Goal: Task Accomplishment & Management: Manage account settings

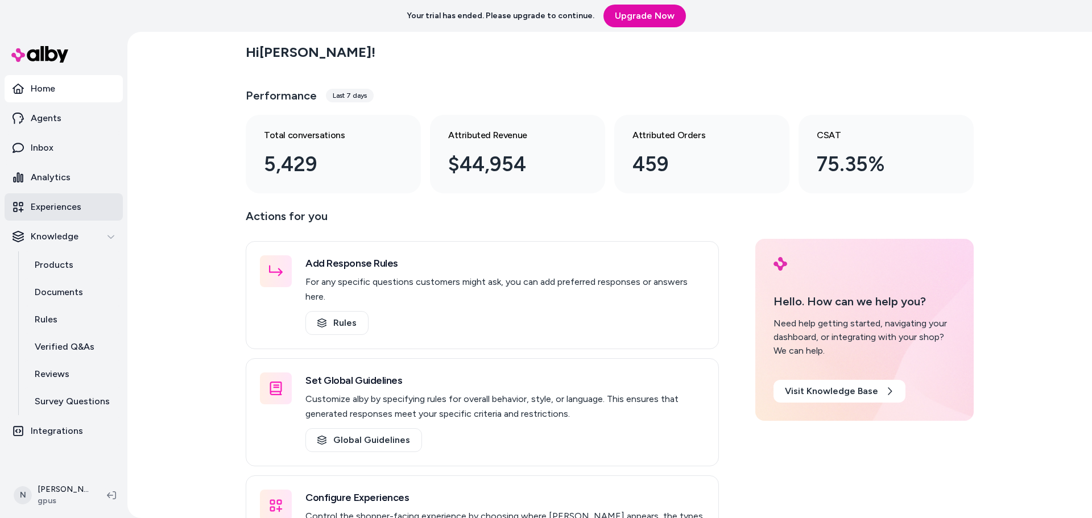
click at [57, 198] on link "Experiences" at bounding box center [64, 206] width 118 height 27
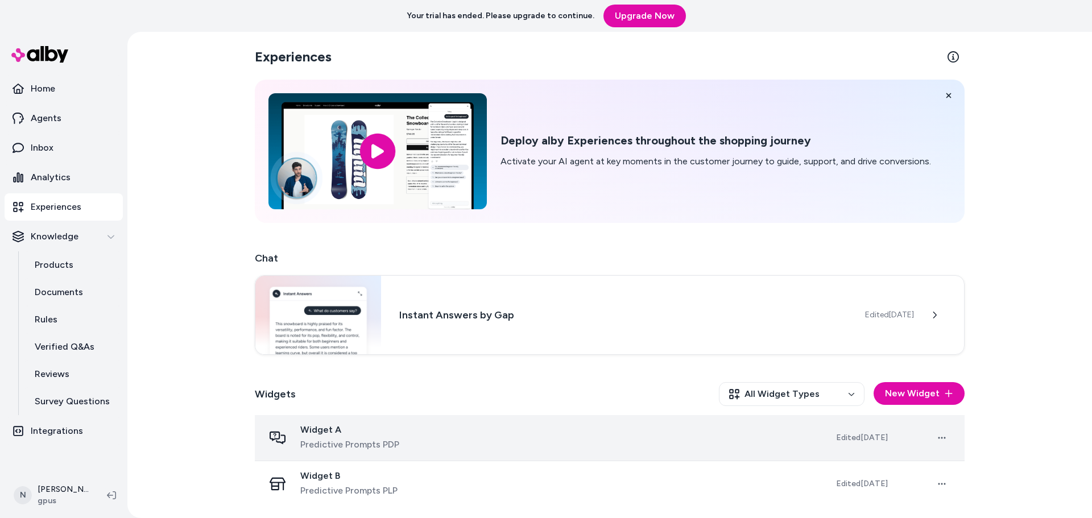
click at [374, 447] on span "Predictive Prompts PDP" at bounding box center [349, 445] width 99 height 14
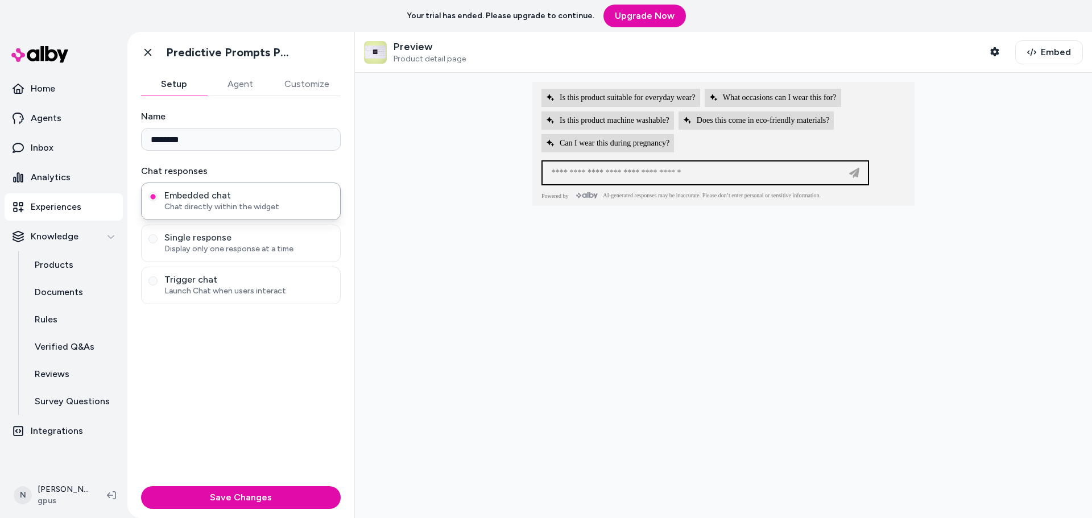
click at [977, 51] on div "Preview Product detail page Shopper Context" at bounding box center [685, 52] width 642 height 24
click at [708, 177] on input at bounding box center [694, 173] width 298 height 14
click at [992, 51] on icon "button" at bounding box center [994, 51] width 9 height 9
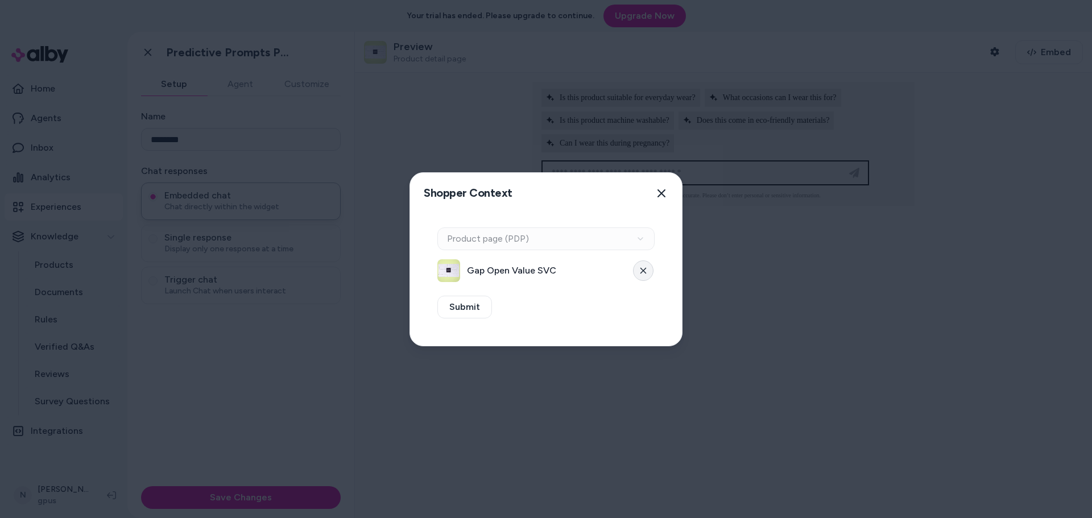
click at [644, 275] on button at bounding box center [643, 270] width 20 height 20
click at [520, 274] on button "Select a product" at bounding box center [545, 270] width 217 height 23
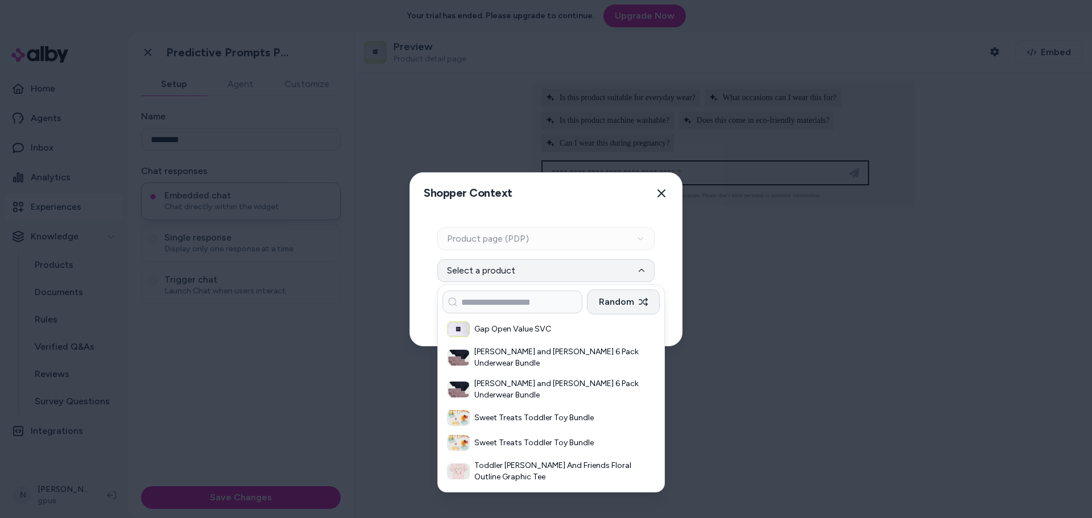
click at [638, 301] on button "Random" at bounding box center [623, 302] width 73 height 25
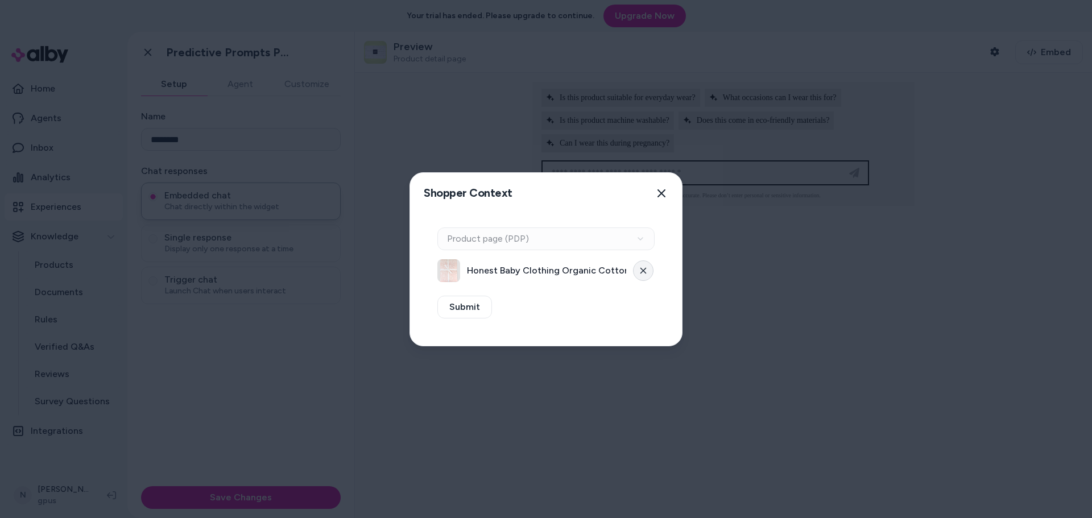
click at [642, 273] on icon at bounding box center [643, 270] width 7 height 7
click at [628, 273] on button "Select a product" at bounding box center [545, 270] width 217 height 23
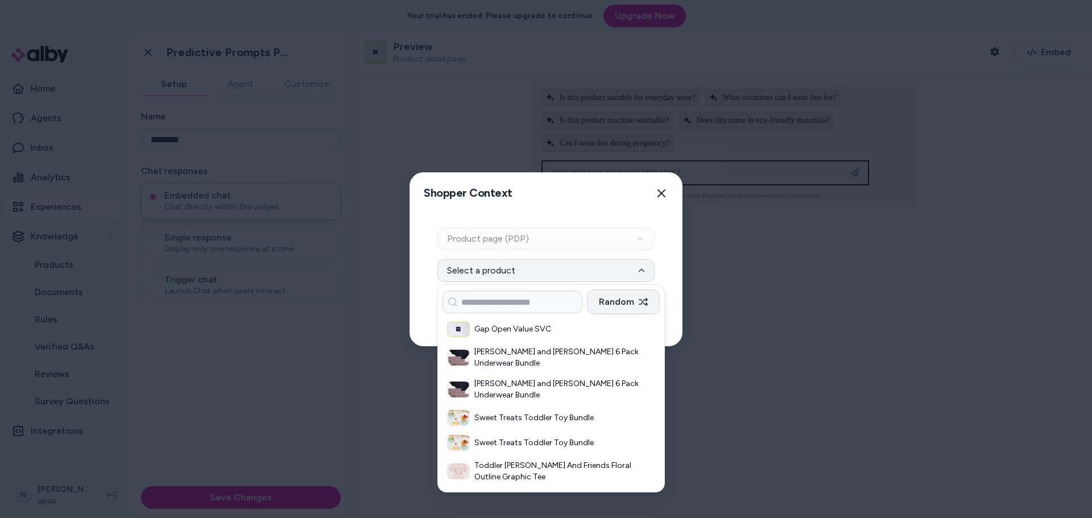
click at [629, 303] on button "Random" at bounding box center [623, 302] width 73 height 25
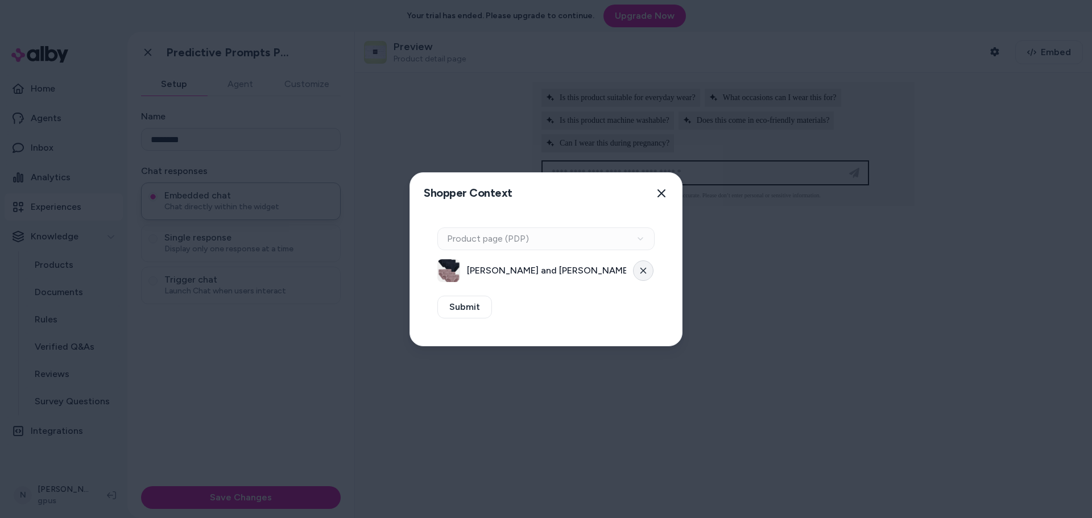
click at [643, 274] on button at bounding box center [643, 270] width 20 height 20
click at [640, 274] on button "Select a product" at bounding box center [545, 270] width 217 height 23
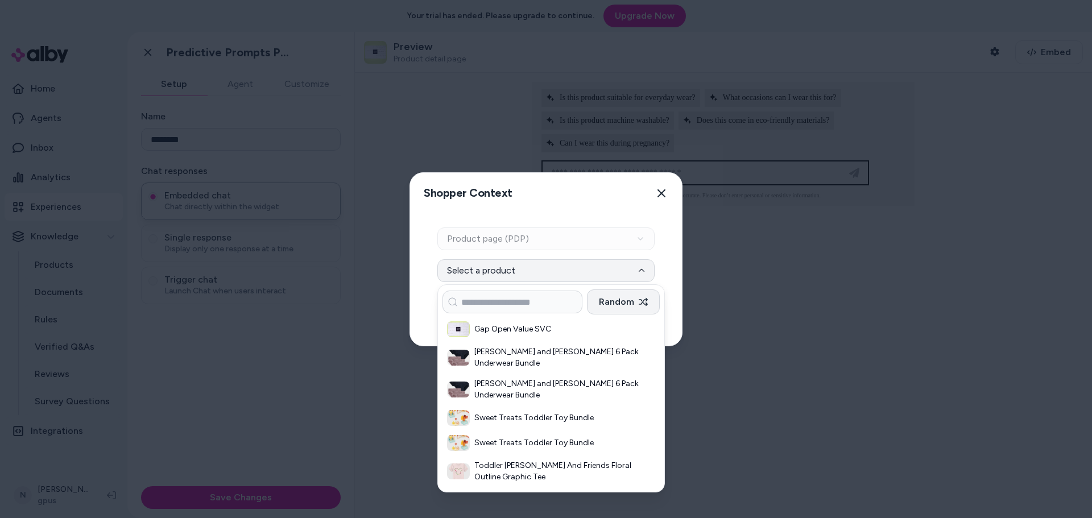
click at [633, 307] on button "Random" at bounding box center [623, 302] width 73 height 25
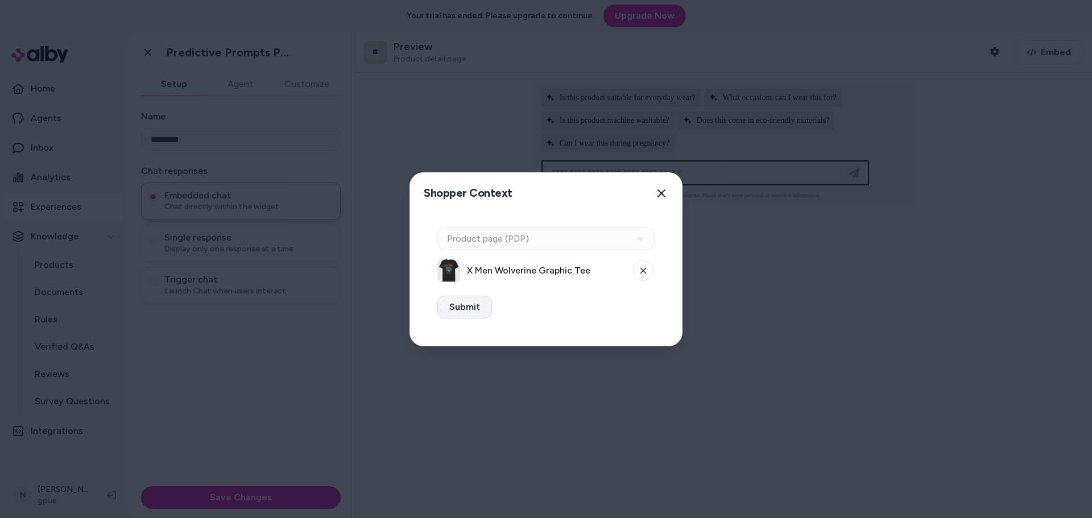
click at [462, 316] on button "Submit" at bounding box center [464, 307] width 55 height 23
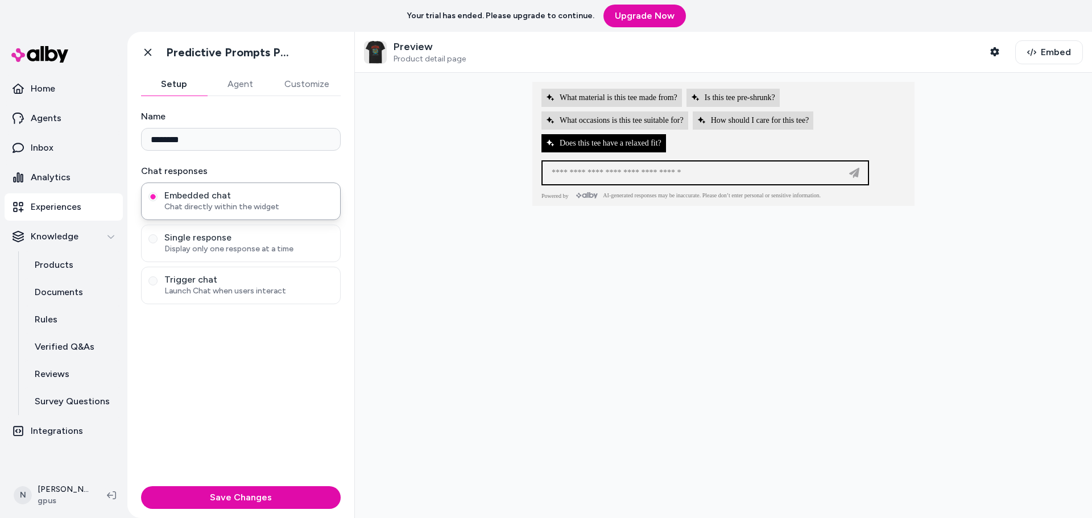
click at [576, 147] on span "Does this tee have a relaxed fit?" at bounding box center [603, 143] width 115 height 9
type input "**********"
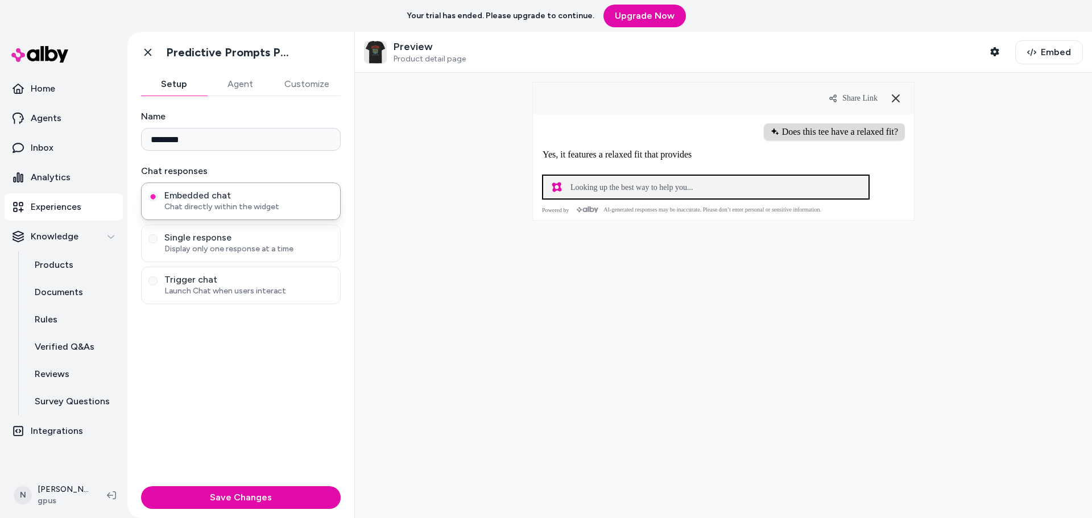
click at [830, 132] on div "Does this tee have a relaxed fit?" at bounding box center [834, 131] width 141 height 17
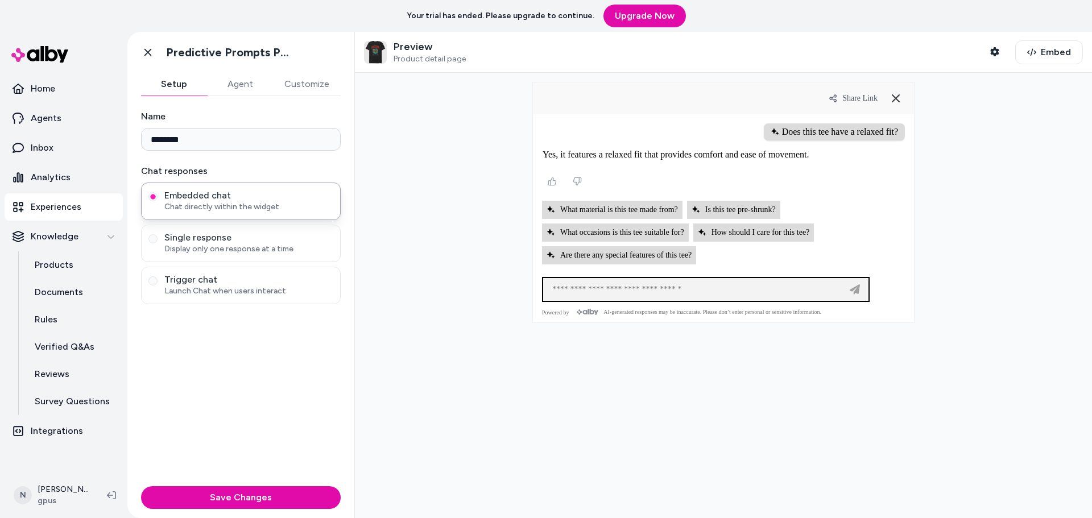
drag, startPoint x: 862, startPoint y: 138, endPoint x: 803, endPoint y: 135, distance: 59.8
click at [803, 135] on div "Does this tee have a relaxed fit?" at bounding box center [834, 131] width 141 height 17
click at [308, 86] on button "Customize" at bounding box center [307, 84] width 68 height 23
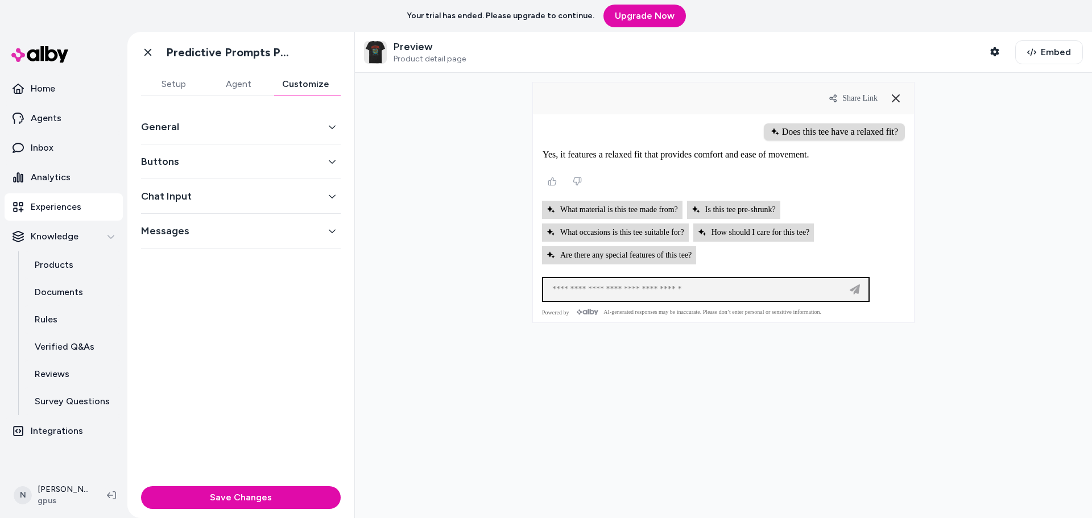
click at [172, 169] on button "Buttons" at bounding box center [241, 162] width 200 height 16
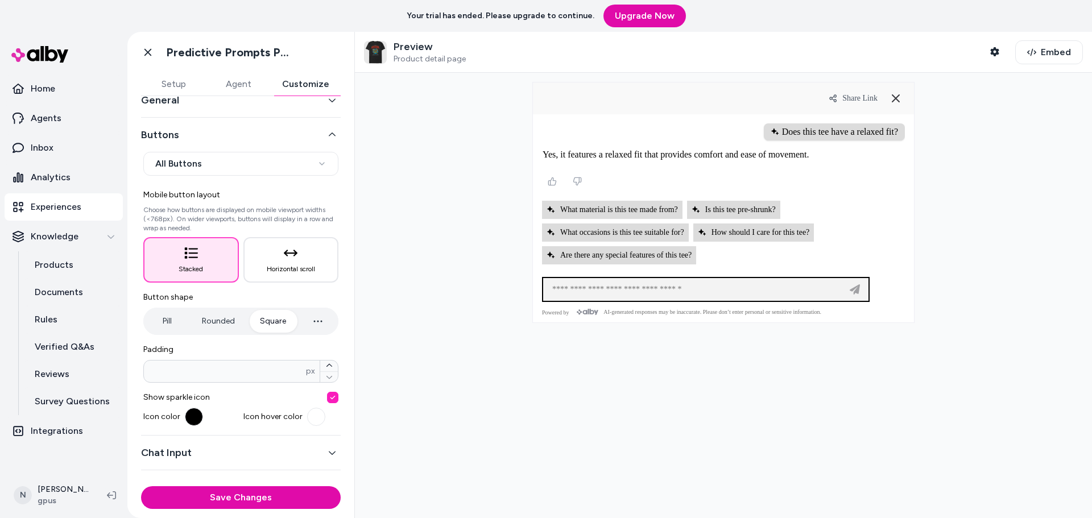
scroll to position [50, 0]
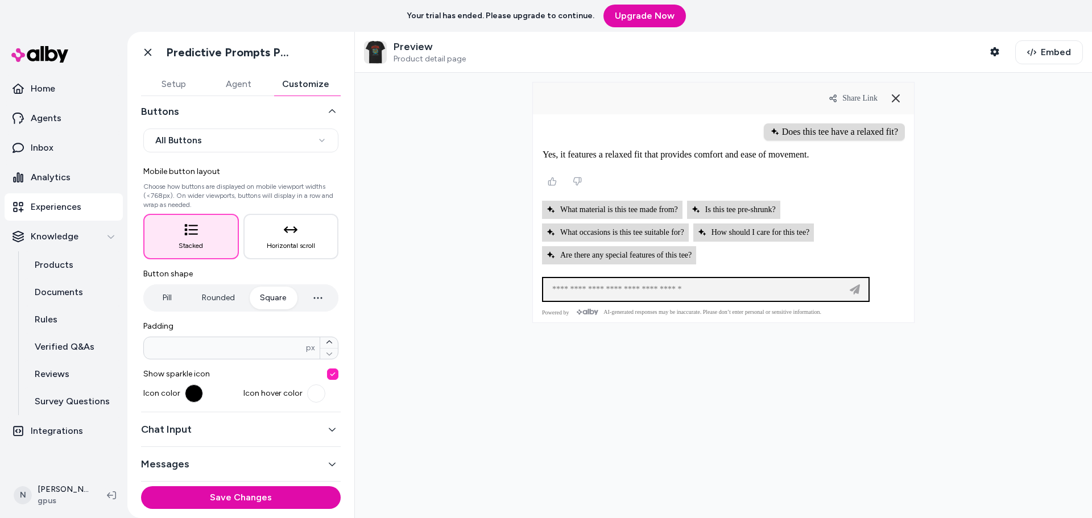
click at [196, 424] on button "Chat Input" at bounding box center [241, 429] width 200 height 16
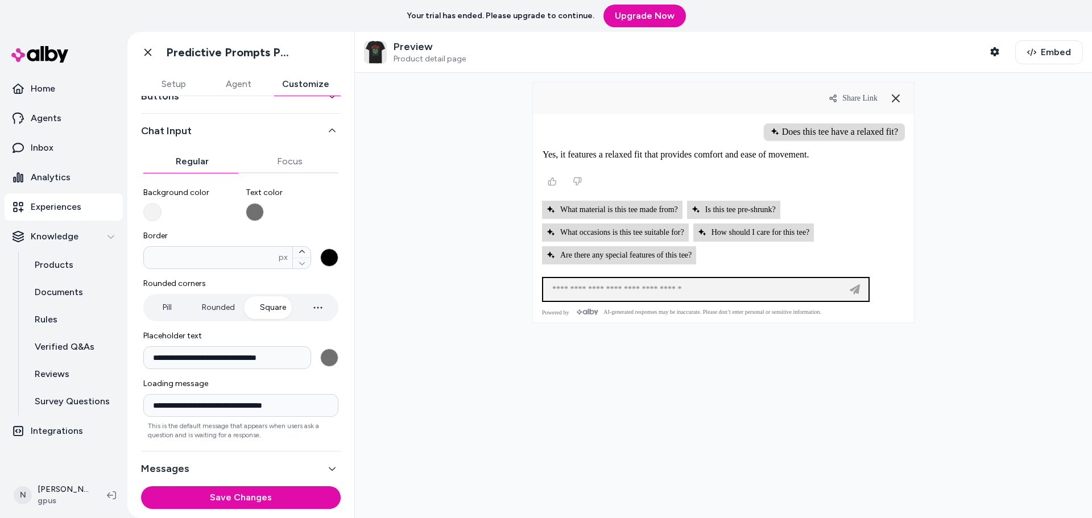
scroll to position [70, 0]
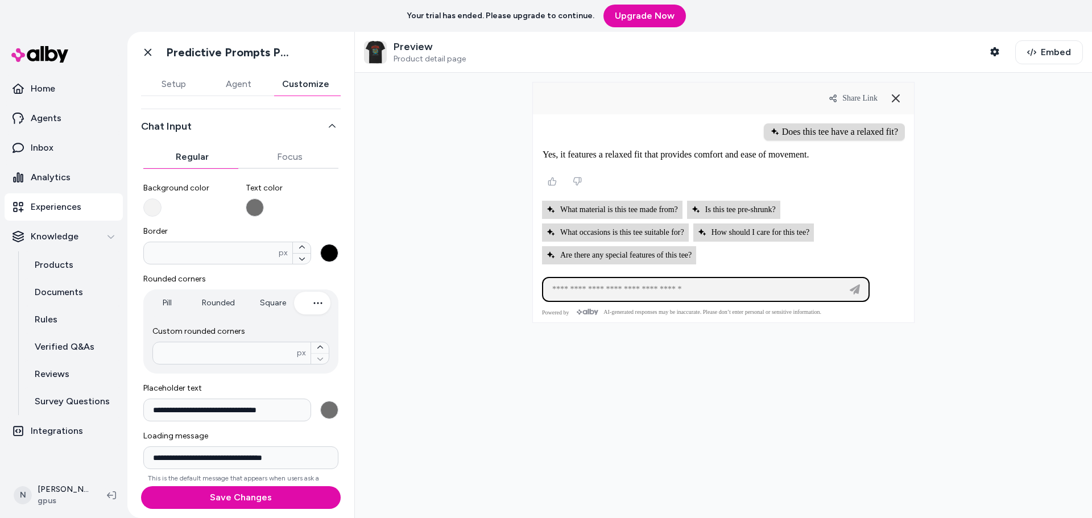
click at [317, 305] on icon "button" at bounding box center [318, 303] width 14 height 14
click at [234, 353] on input "number" at bounding box center [225, 353] width 144 height 11
type input "*"
click at [344, 340] on div "**********" at bounding box center [240, 219] width 227 height 386
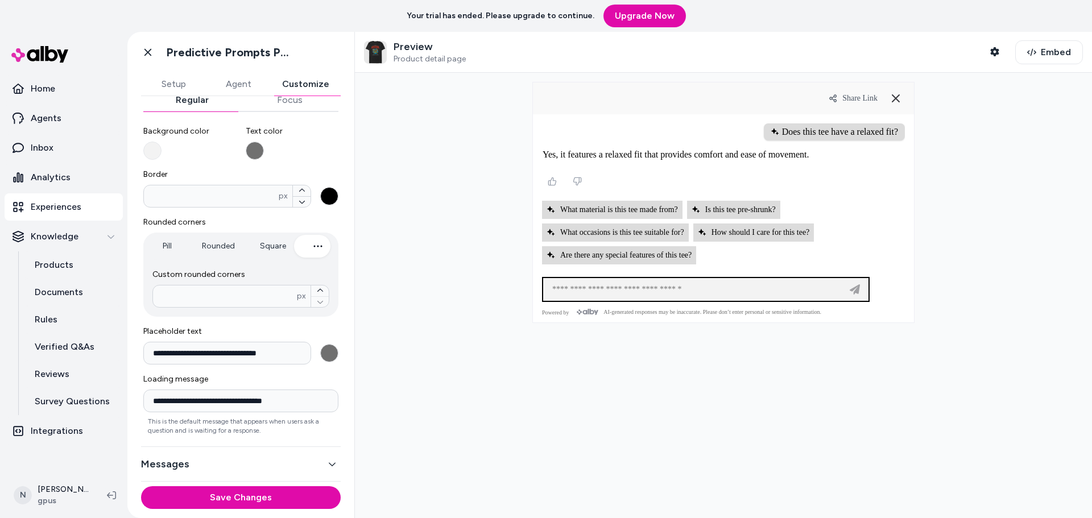
click at [243, 469] on button "Messages" at bounding box center [241, 464] width 200 height 16
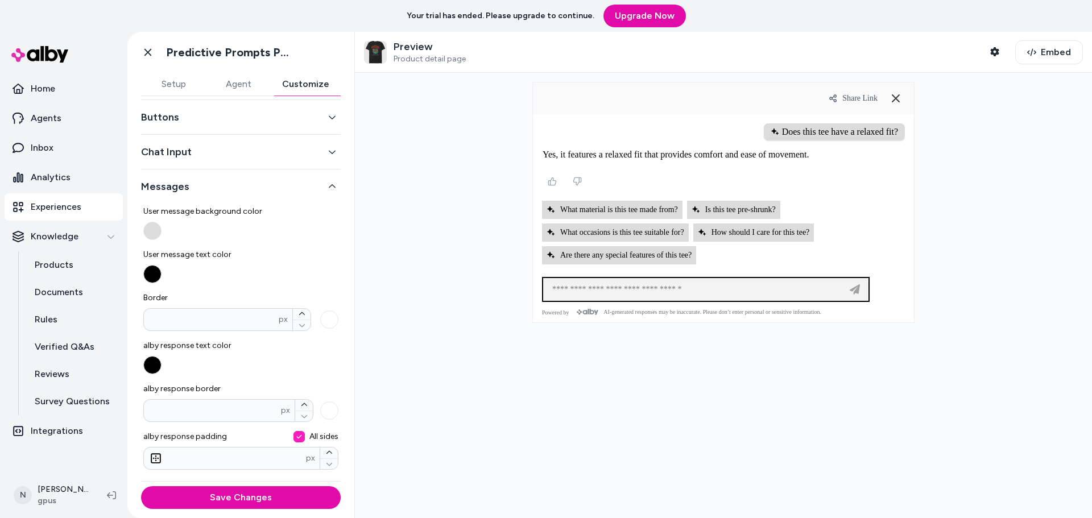
scroll to position [0, 0]
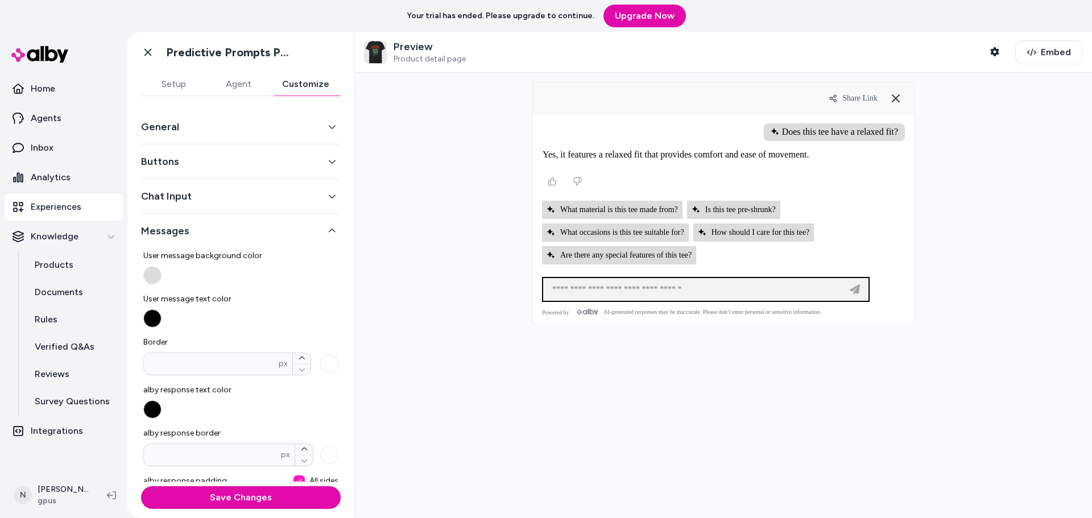
click at [307, 195] on button "Chat Input" at bounding box center [241, 196] width 200 height 16
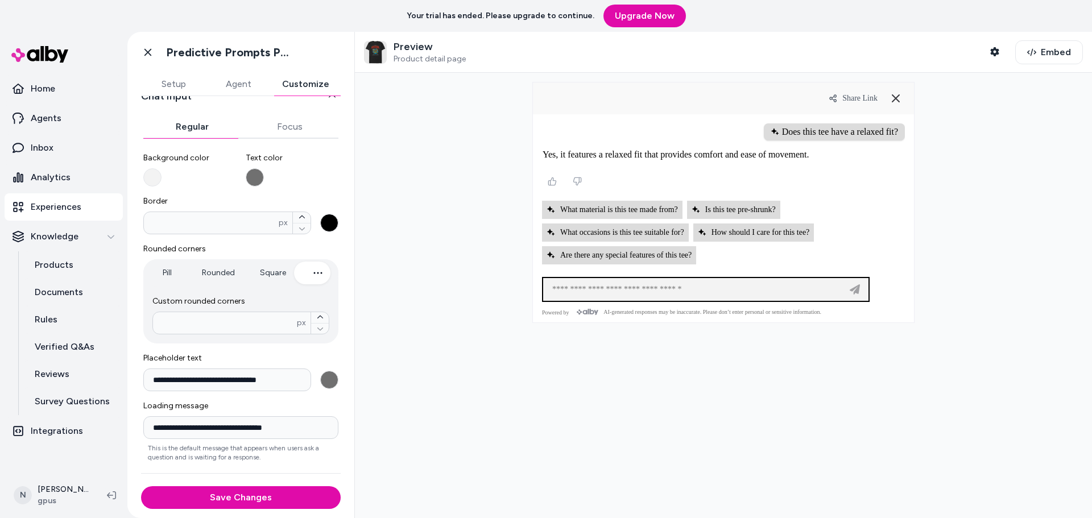
scroll to position [127, 0]
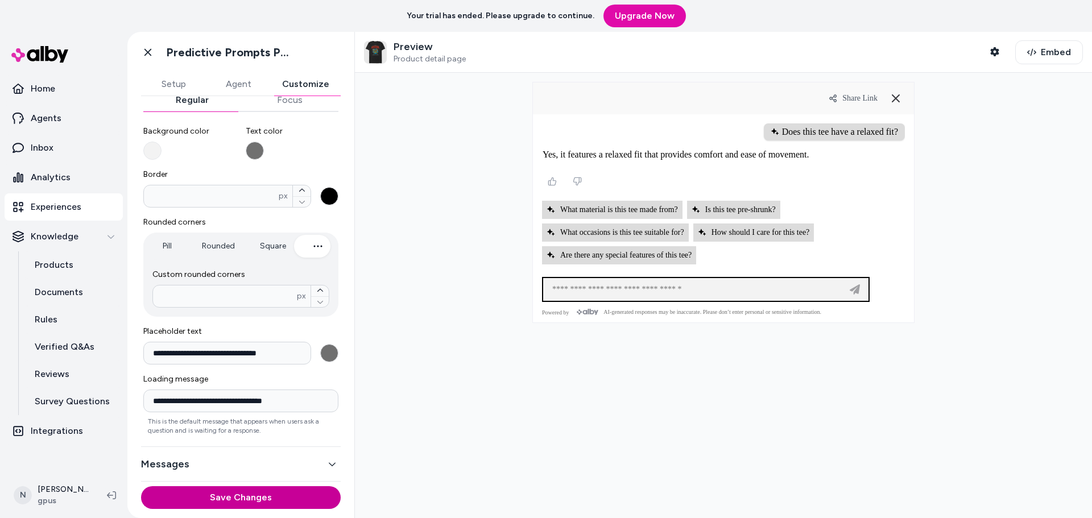
click at [256, 499] on button "Save Changes" at bounding box center [241, 497] width 200 height 23
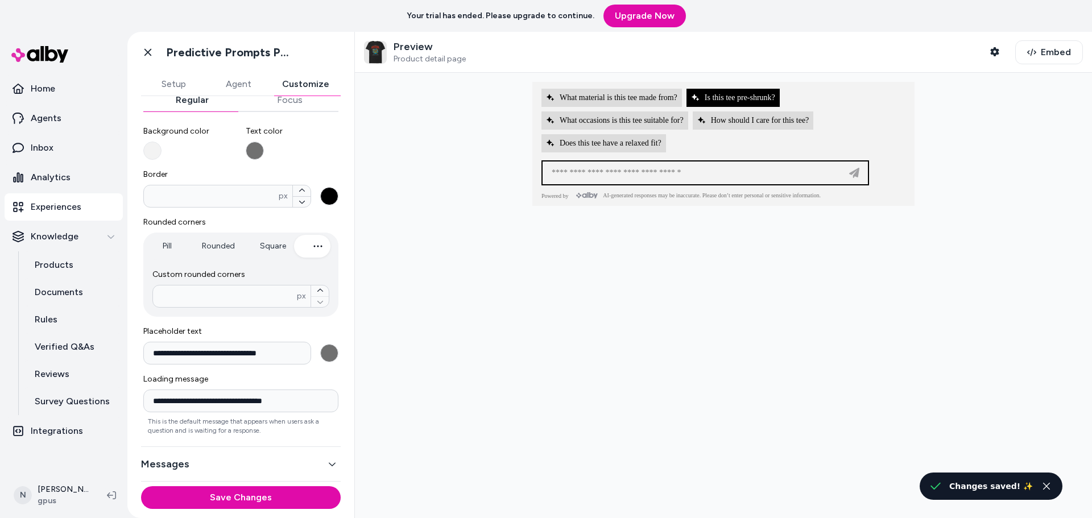
click at [724, 94] on span "Is this tee pre-shrunk?" at bounding box center [733, 97] width 84 height 9
type input "**********"
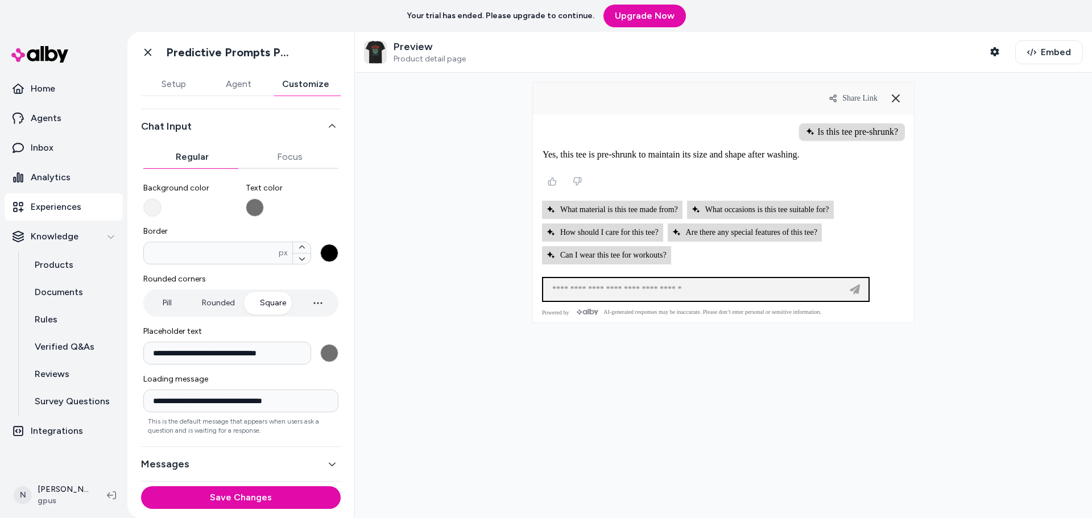
click at [257, 246] on div "**********" at bounding box center [240, 304] width 195 height 262
click at [293, 162] on div "**********" at bounding box center [241, 261] width 200 height 442
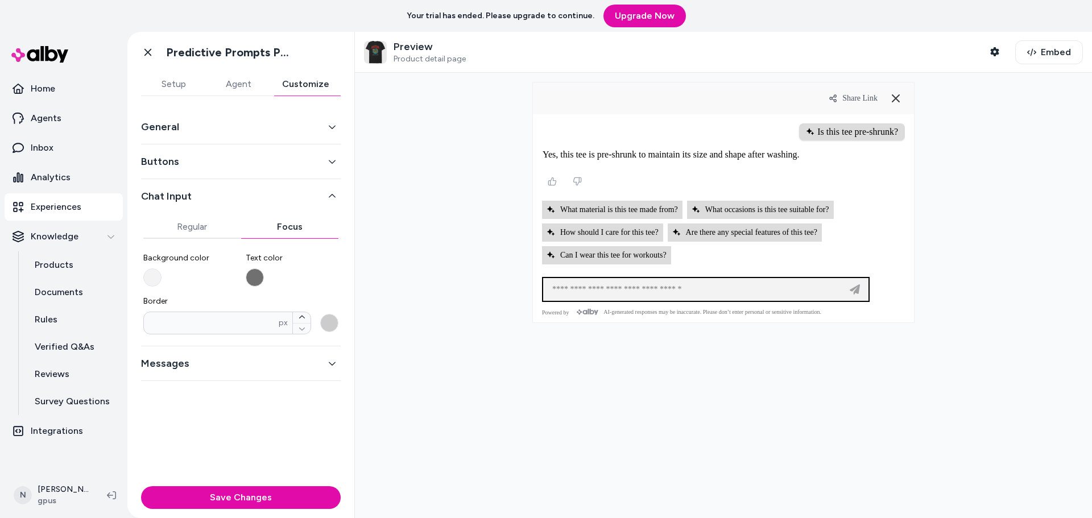
click at [293, 358] on button "Messages" at bounding box center [241, 363] width 200 height 16
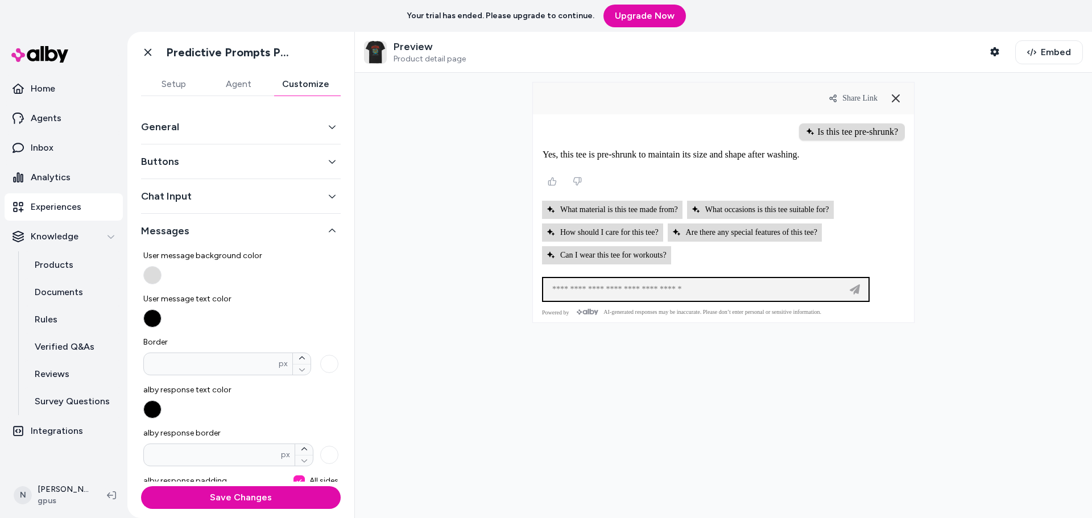
scroll to position [44, 0]
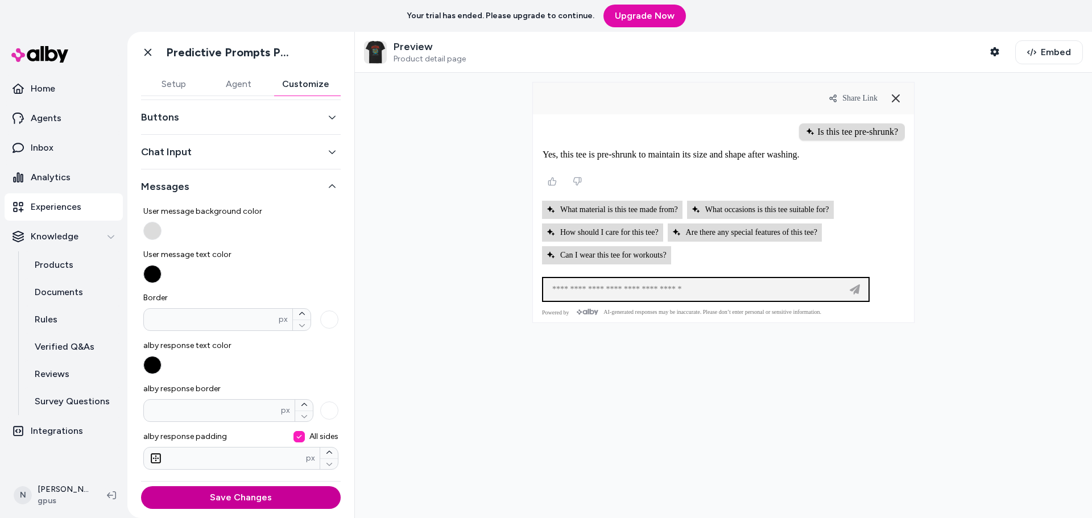
click at [248, 497] on button "Save Changes" at bounding box center [241, 497] width 200 height 23
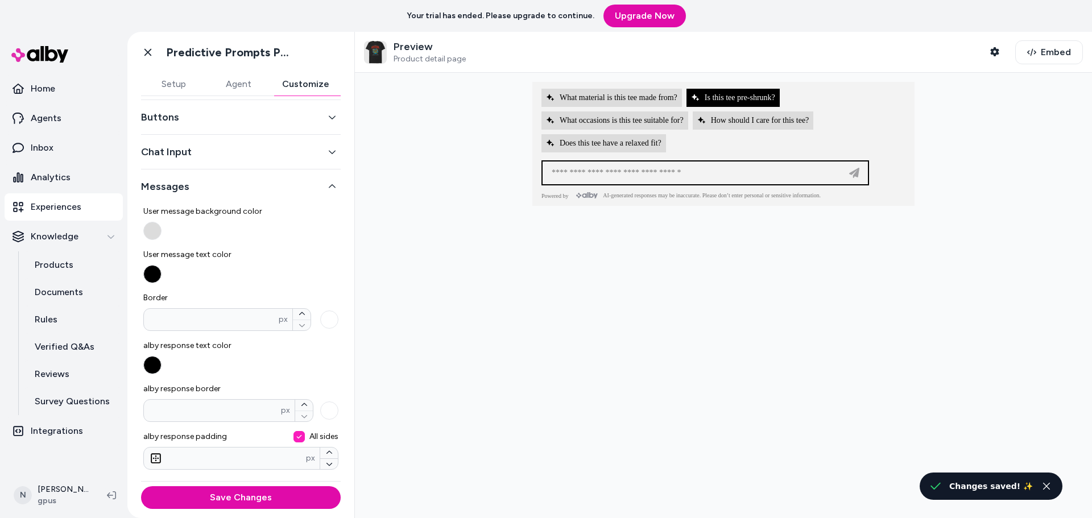
click at [702, 92] on button "Is this tee pre-shrunk?" at bounding box center [732, 98] width 93 height 18
type input "**********"
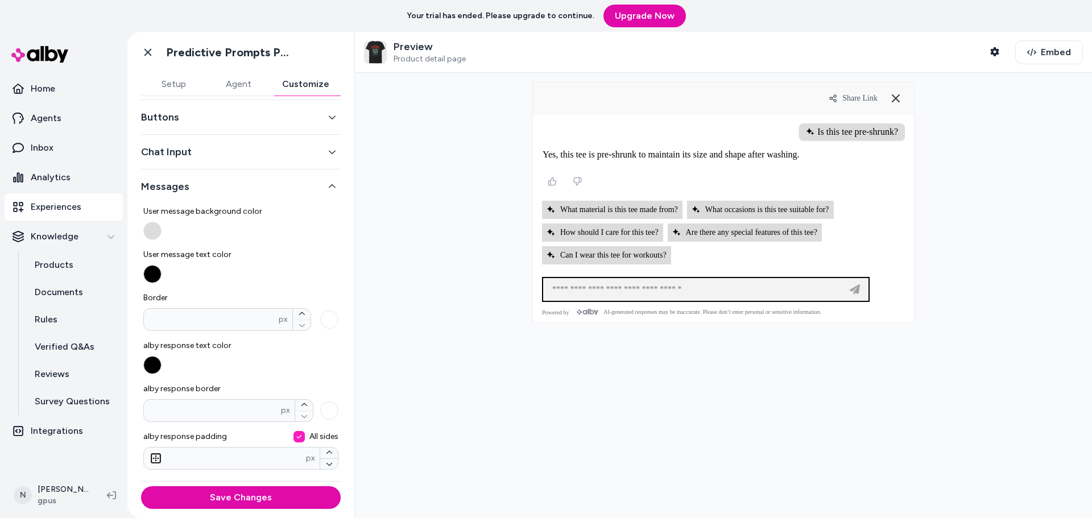
click at [272, 500] on button "Save Changes" at bounding box center [241, 497] width 200 height 23
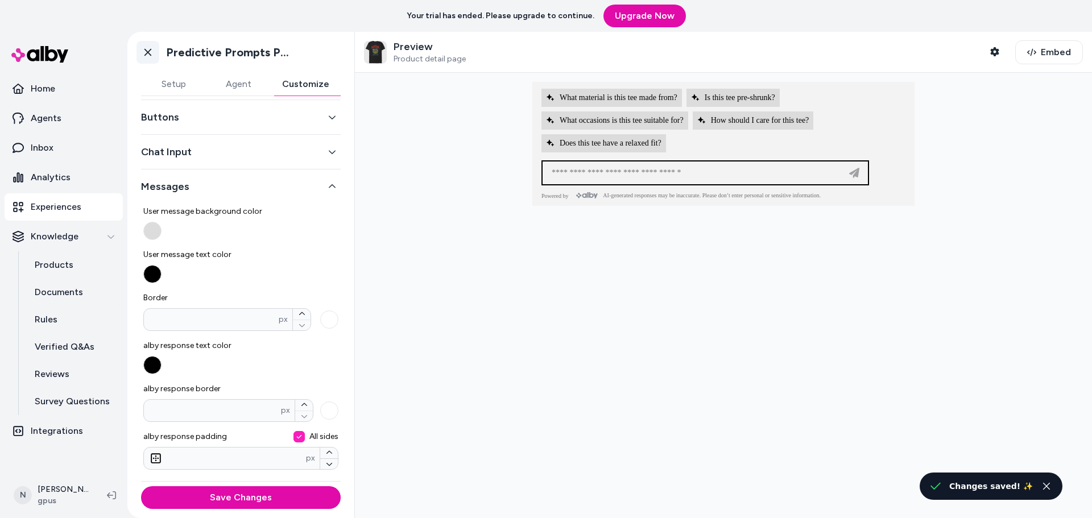
click at [146, 46] on link "Go back" at bounding box center [148, 52] width 23 height 23
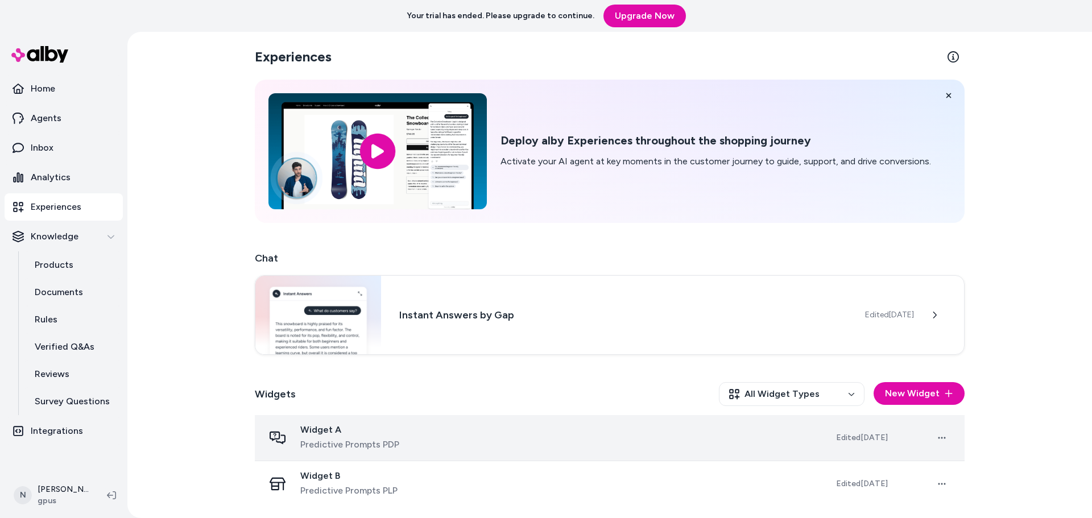
click at [364, 435] on span "Widget A" at bounding box center [349, 429] width 99 height 11
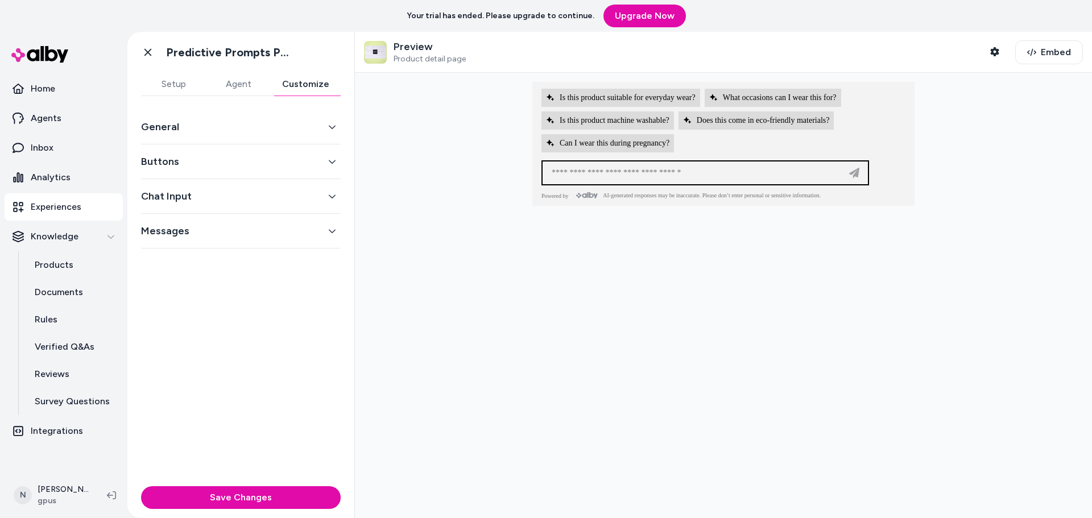
click at [299, 82] on button "Customize" at bounding box center [306, 84] width 70 height 23
click at [43, 83] on p "Home" at bounding box center [43, 89] width 24 height 14
